Goal: Communication & Community: Answer question/provide support

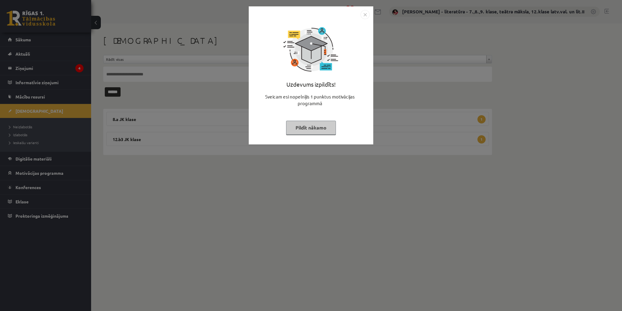
click at [322, 128] on button "Pildīt nākamo" at bounding box center [311, 128] width 50 height 14
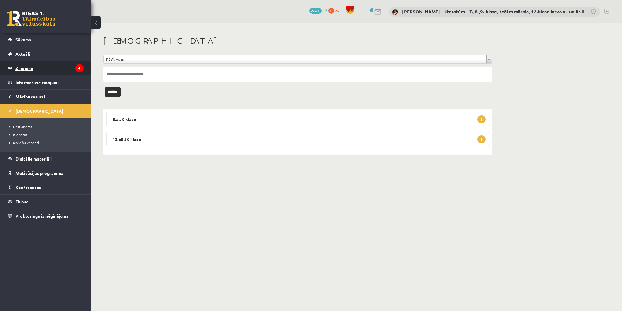
click at [76, 66] on legend "Ziņojumi 4" at bounding box center [50, 68] width 68 height 14
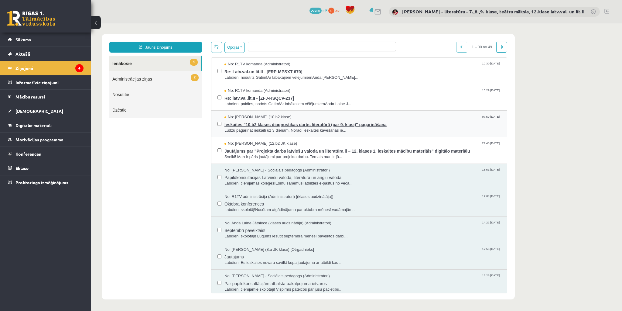
click at [272, 124] on span "Ieskaites "10.b2 klases diagnostikas darbs literatūrā (par 9. klasi)" pagarināš…" at bounding box center [363, 124] width 277 height 8
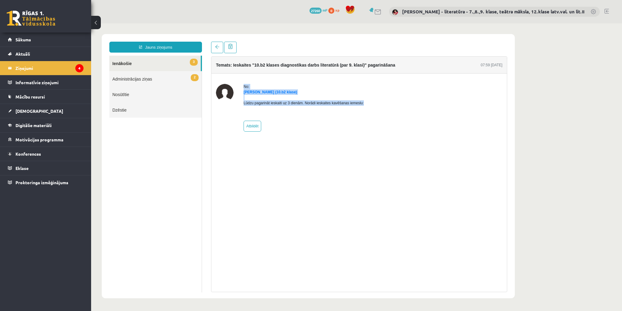
drag, startPoint x: 367, startPoint y: 102, endPoint x: 241, endPoint y: 87, distance: 126.4
click at [241, 87] on div "No: [PERSON_NAME] (10.b2 klase) Lūdzu pagarināt ieskaiti uz 3 dienām. Norādi ie…" at bounding box center [359, 108] width 287 height 48
copy div "No: [PERSON_NAME] (10.b2 klase) Lūdzu pagarināt ieskaiti uz 3 dienām. Norādi ie…"
click at [171, 46] on link "Jauns ziņojums" at bounding box center [155, 47] width 93 height 11
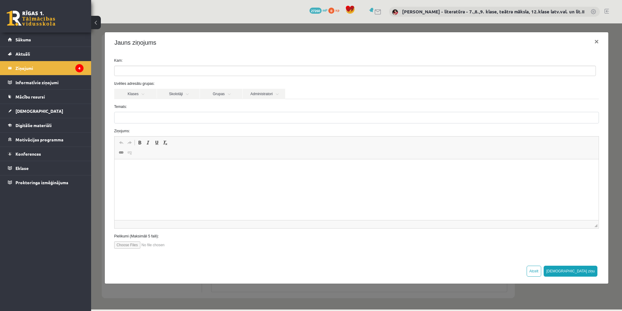
click at [132, 166] on p "Bagātinātā teksta redaktors, wiswyg-editor-47433930712420-1760368179-76" at bounding box center [356, 168] width 473 height 6
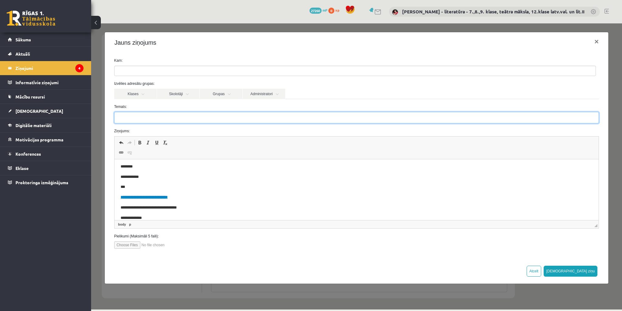
click at [167, 116] on input "Temats:" at bounding box center [356, 118] width 485 height 12
type input "**********"
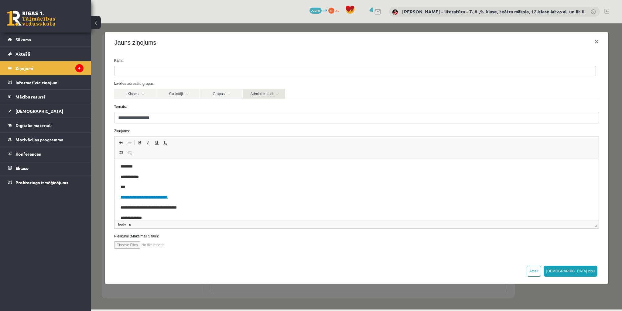
click at [270, 95] on link "Administratori" at bounding box center [264, 94] width 43 height 10
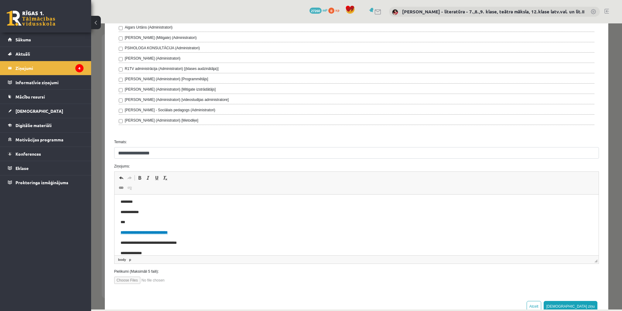
scroll to position [261, 0]
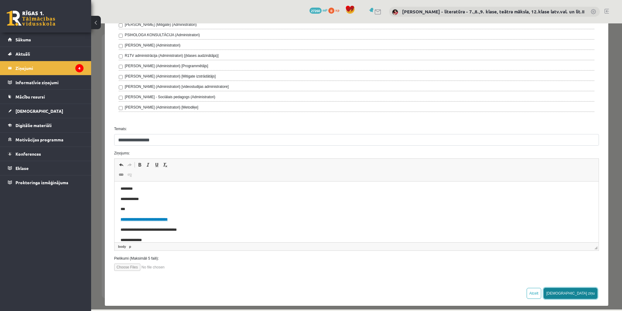
click at [587, 291] on button "[DEMOGRAPHIC_DATA] ziņu" at bounding box center [571, 293] width 54 height 11
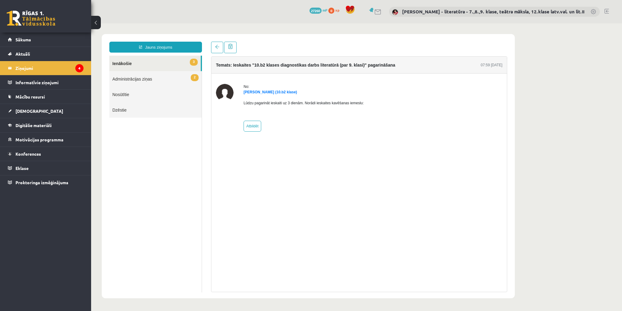
scroll to position [0, 0]
click at [232, 47] on span at bounding box center [230, 46] width 5 height 5
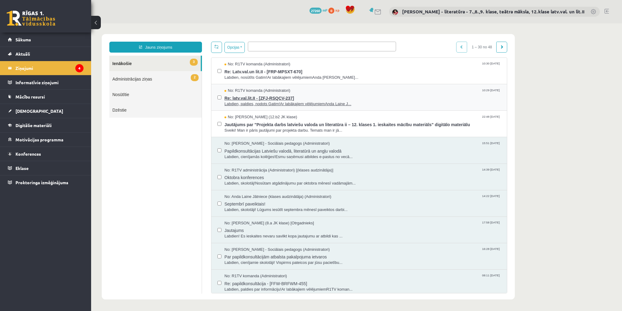
click at [273, 99] on span "Re: latv.val.lit.II - [ZFJ-RSQCV-237]" at bounding box center [363, 98] width 277 height 8
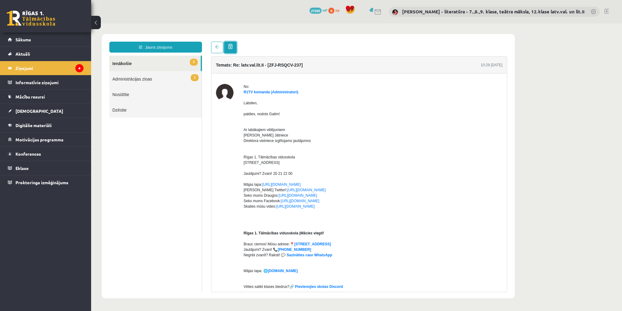
click at [231, 48] on span at bounding box center [230, 46] width 5 height 5
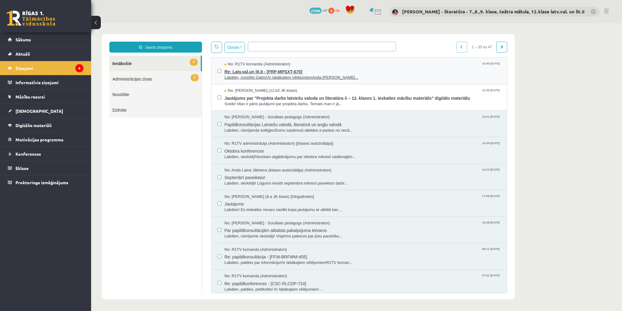
click at [264, 76] on span "Labdien, nosūtīts Gatim!Ar labākajiem vēlējumiemAnda [PERSON_NAME]..." at bounding box center [363, 78] width 277 height 6
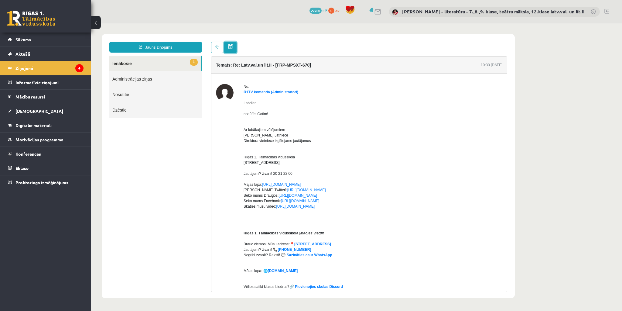
click at [231, 48] on span at bounding box center [230, 46] width 5 height 5
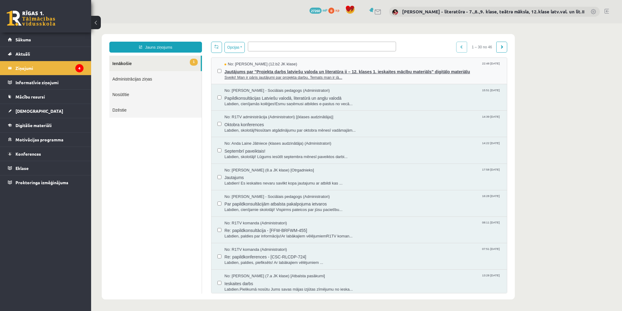
click at [275, 75] on span "Sveiki! Man ir pāris jautājumi par projekta darbu. Temats man ir jā..." at bounding box center [363, 78] width 277 height 6
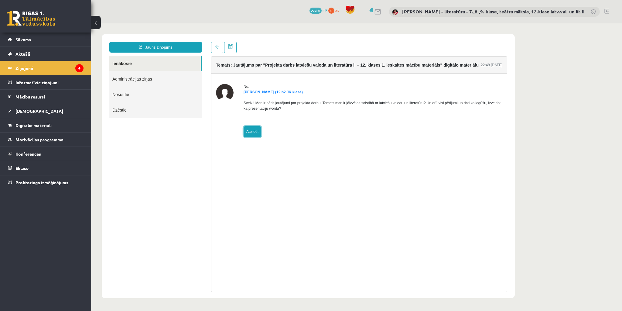
click at [253, 132] on link "Atbildēt" at bounding box center [253, 131] width 18 height 11
type input "**********"
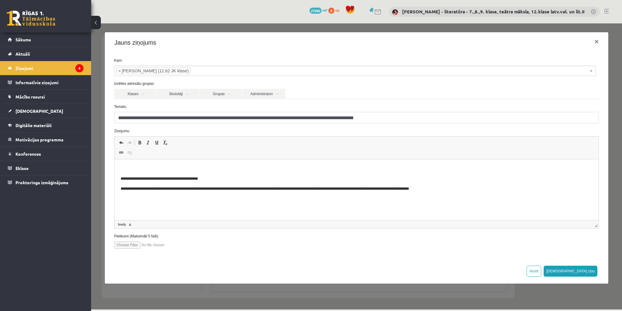
click at [200, 167] on p "Bagātinātā teksta redaktors, wiswyg-editor-47434072113080-1760368261-279" at bounding box center [356, 168] width 473 height 6
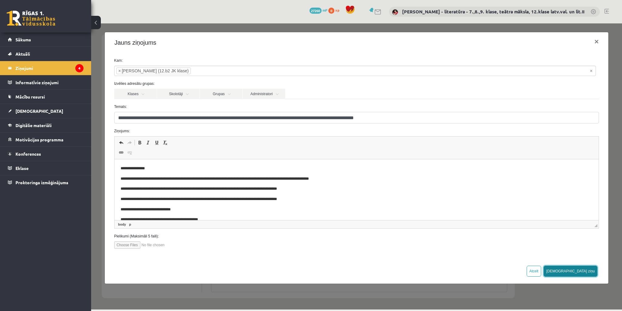
click at [589, 268] on button "[DEMOGRAPHIC_DATA] ziņu" at bounding box center [571, 271] width 54 height 11
